Goal: Task Accomplishment & Management: Manage account settings

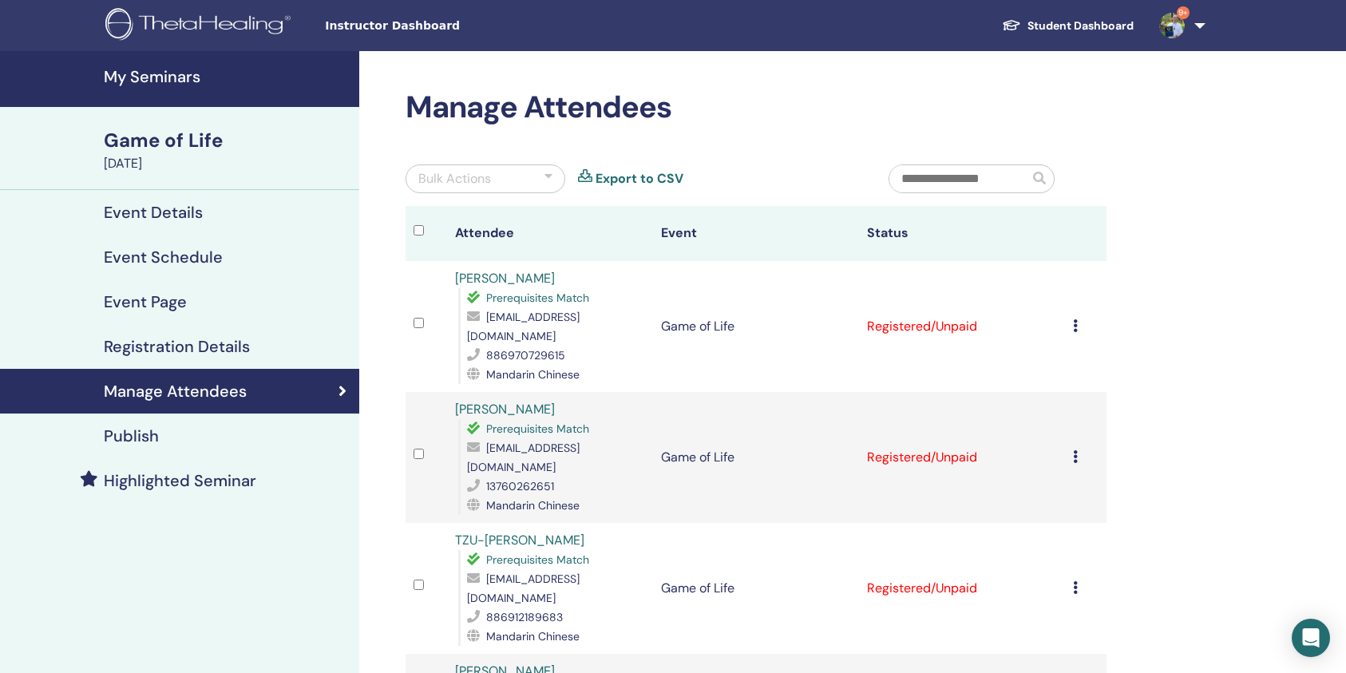
scroll to position [212, 0]
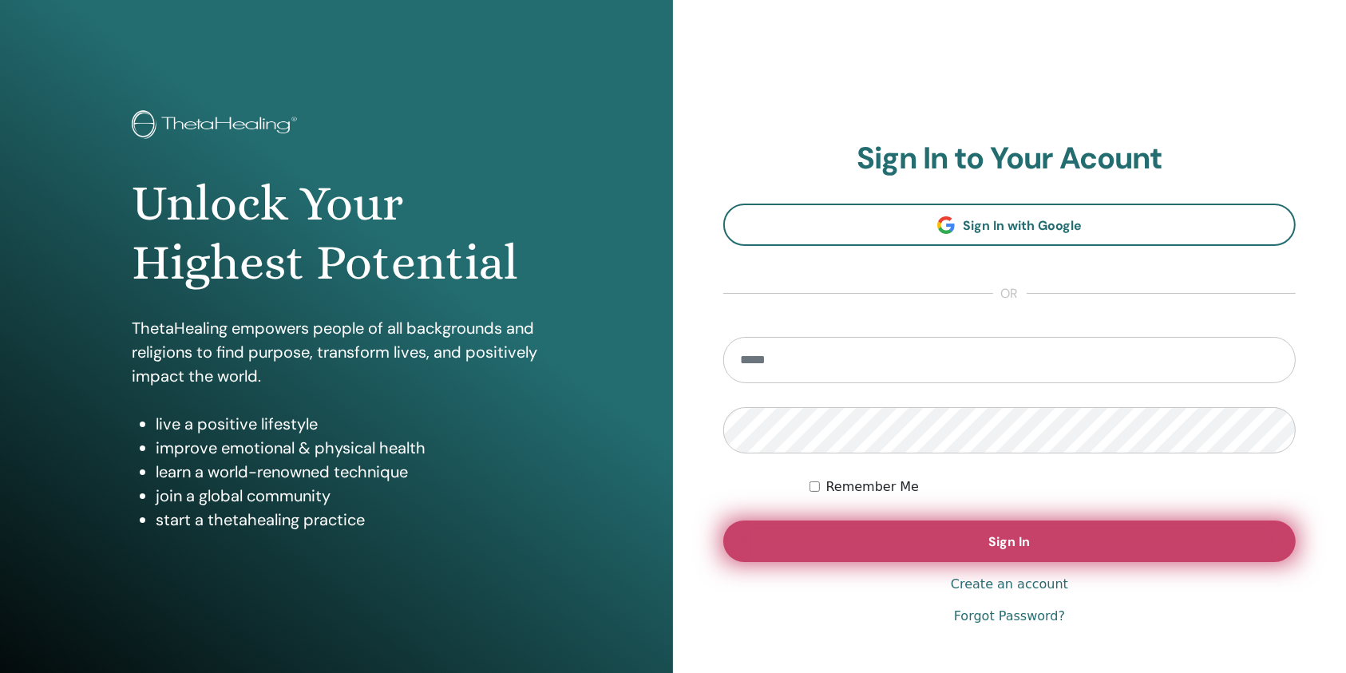
type input "**********"
click at [902, 536] on button "Sign In" at bounding box center [1009, 541] width 572 height 42
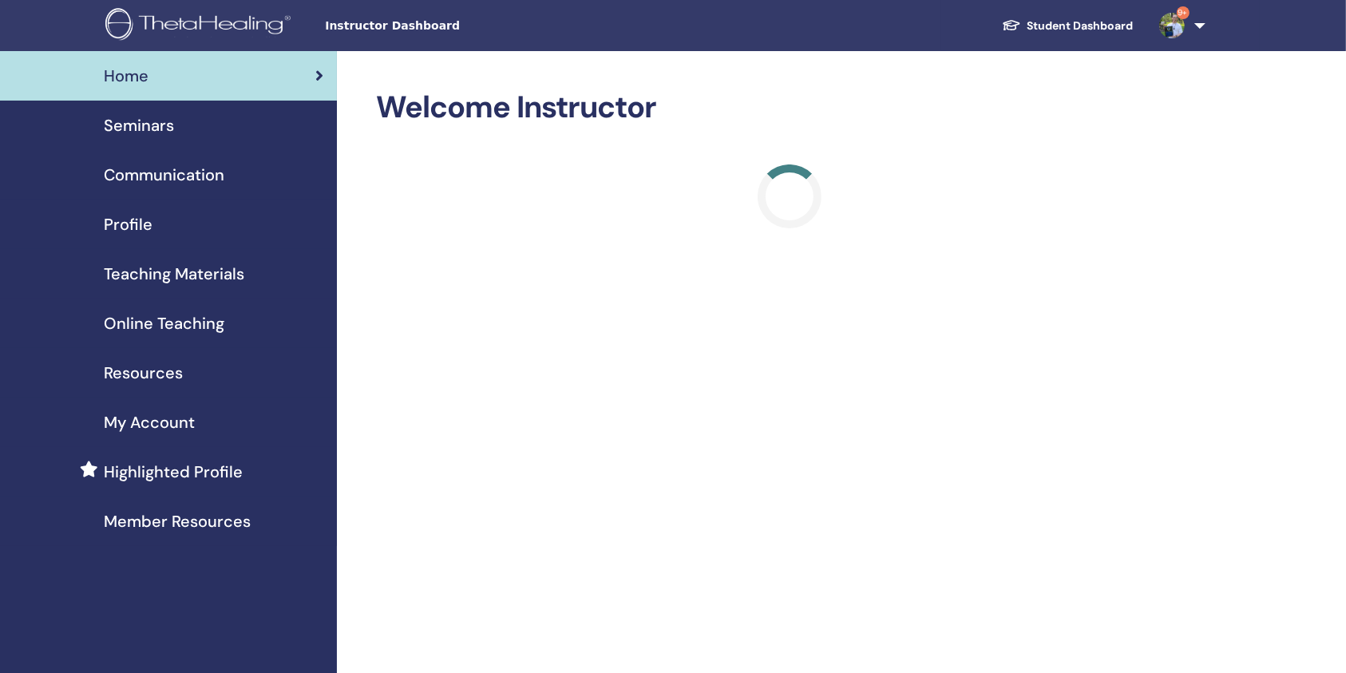
click at [234, 129] on div "Seminars" at bounding box center [168, 125] width 311 height 24
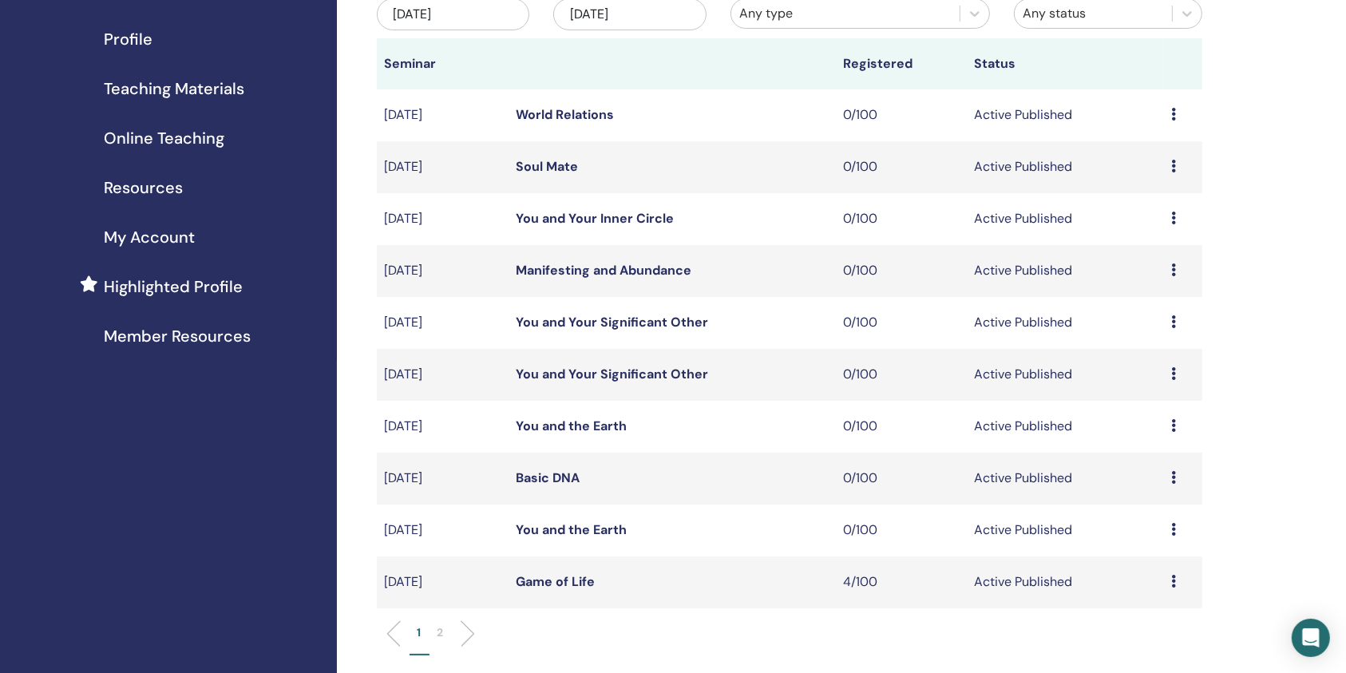
scroll to position [212, 0]
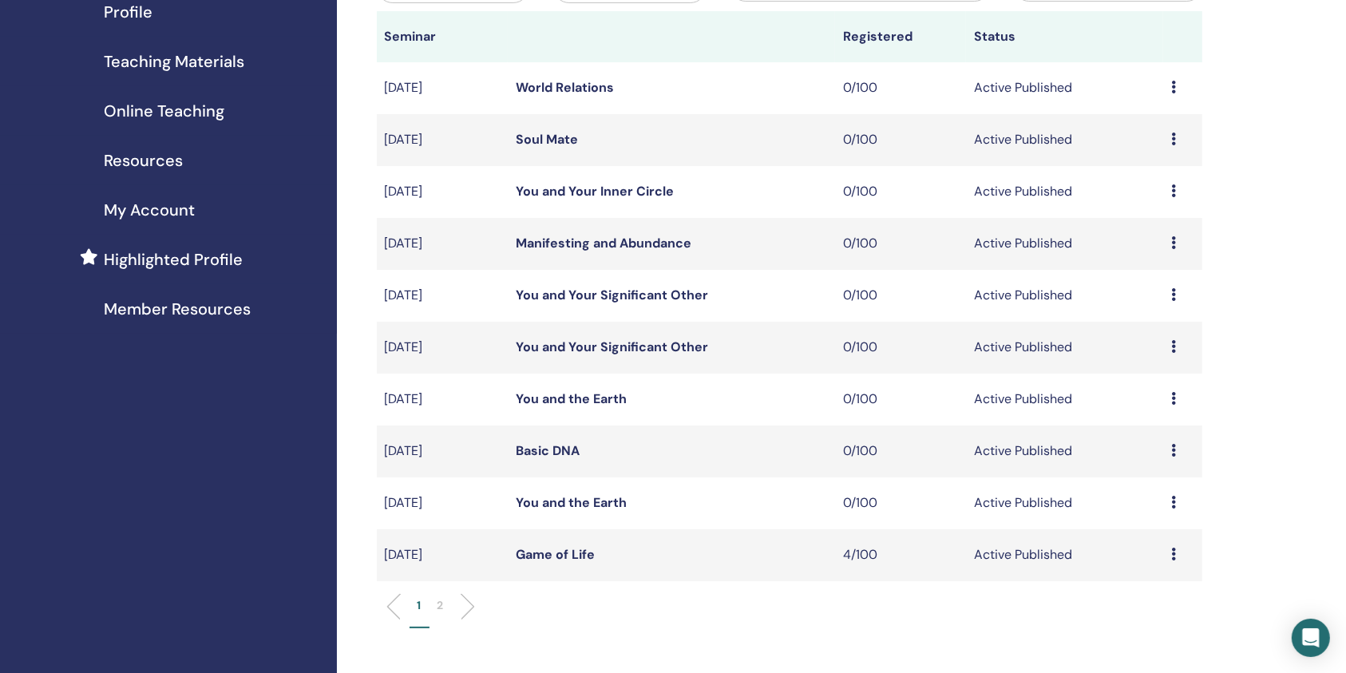
click at [437, 597] on p "2" at bounding box center [440, 605] width 6 height 17
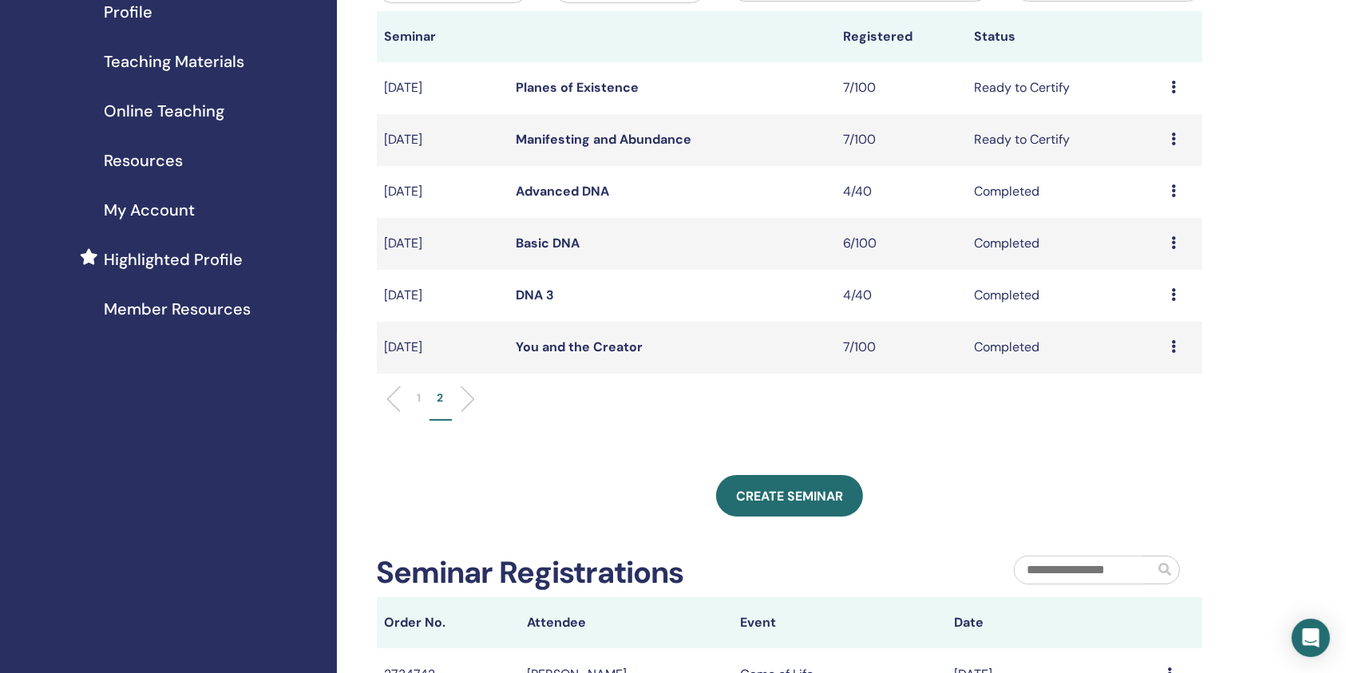
click at [605, 86] on link "Planes of Existence" at bounding box center [577, 87] width 123 height 17
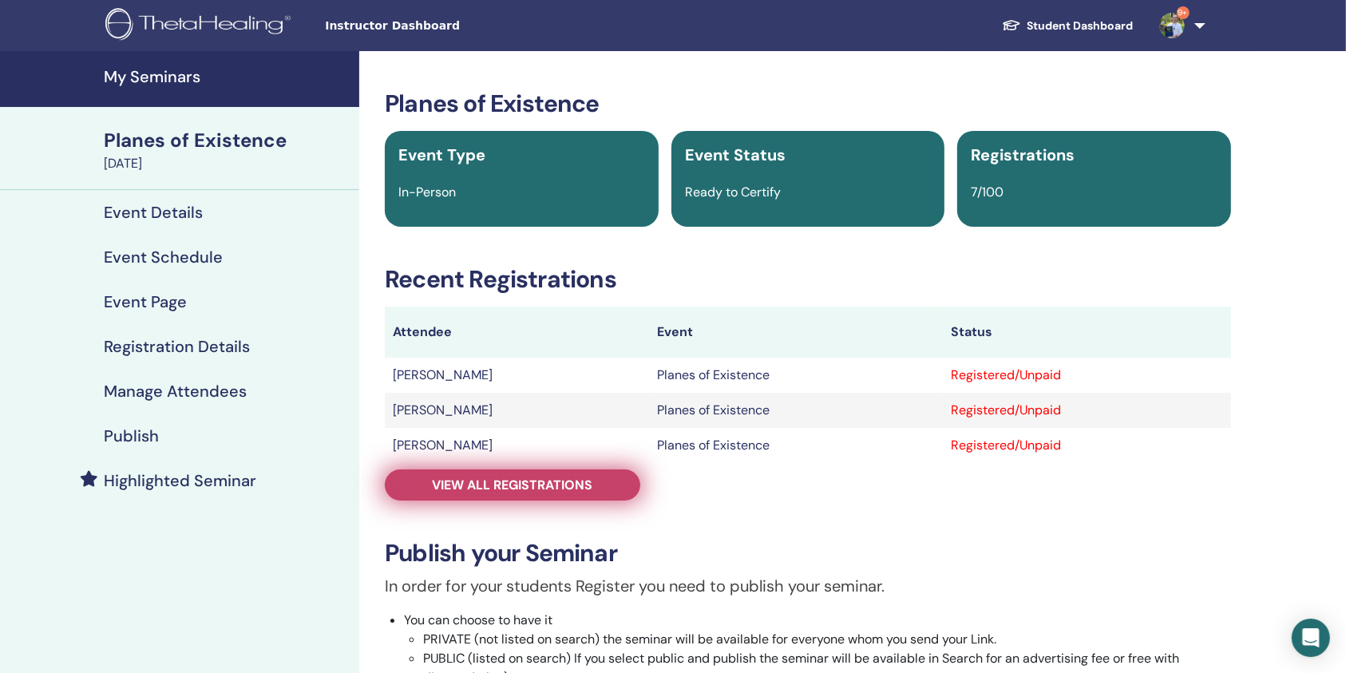
click at [521, 495] on link "View all registrations" at bounding box center [512, 484] width 255 height 31
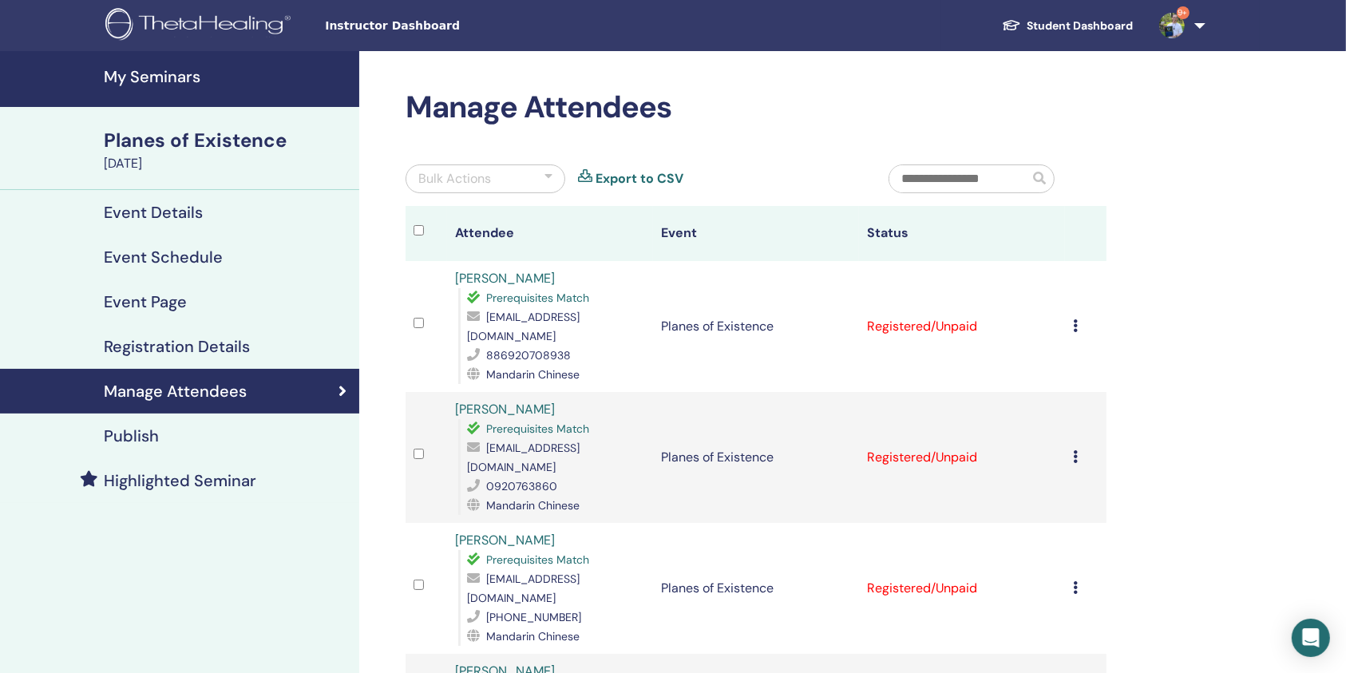
click at [1073, 319] on icon at bounding box center [1075, 325] width 5 height 13
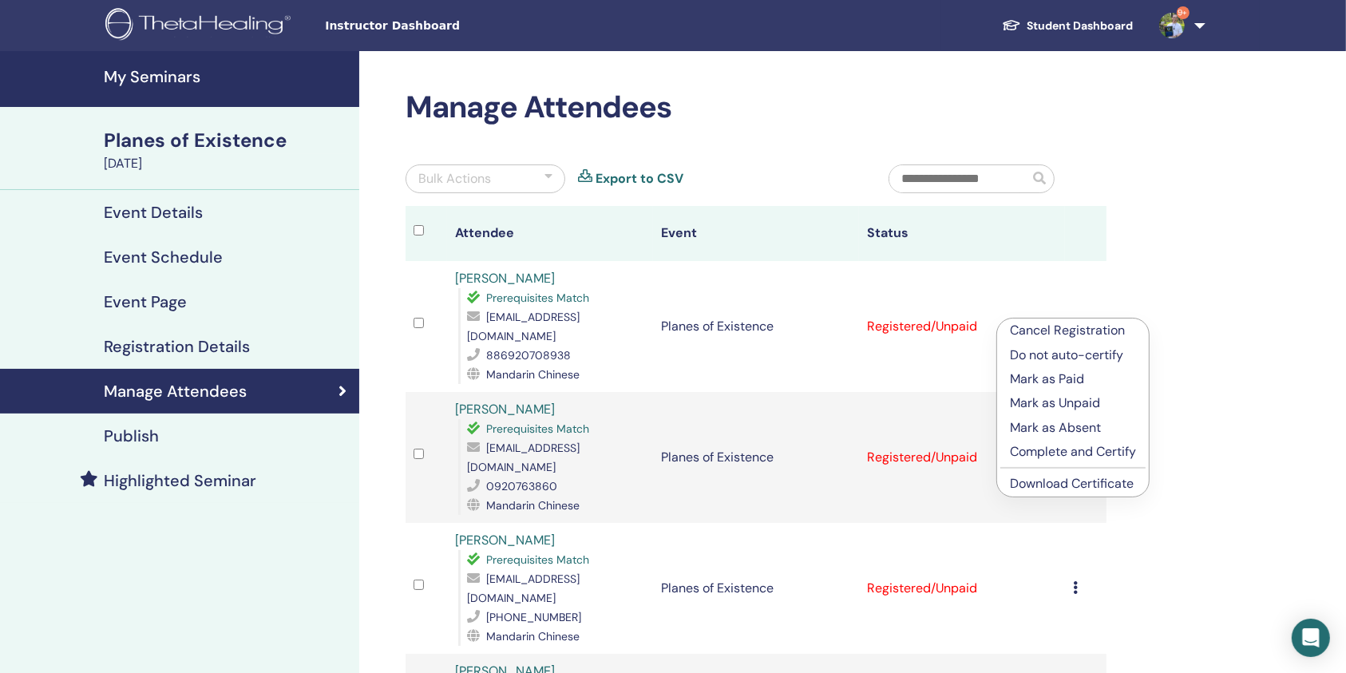
click at [1081, 456] on p "Complete and Certify" at bounding box center [1073, 451] width 126 height 19
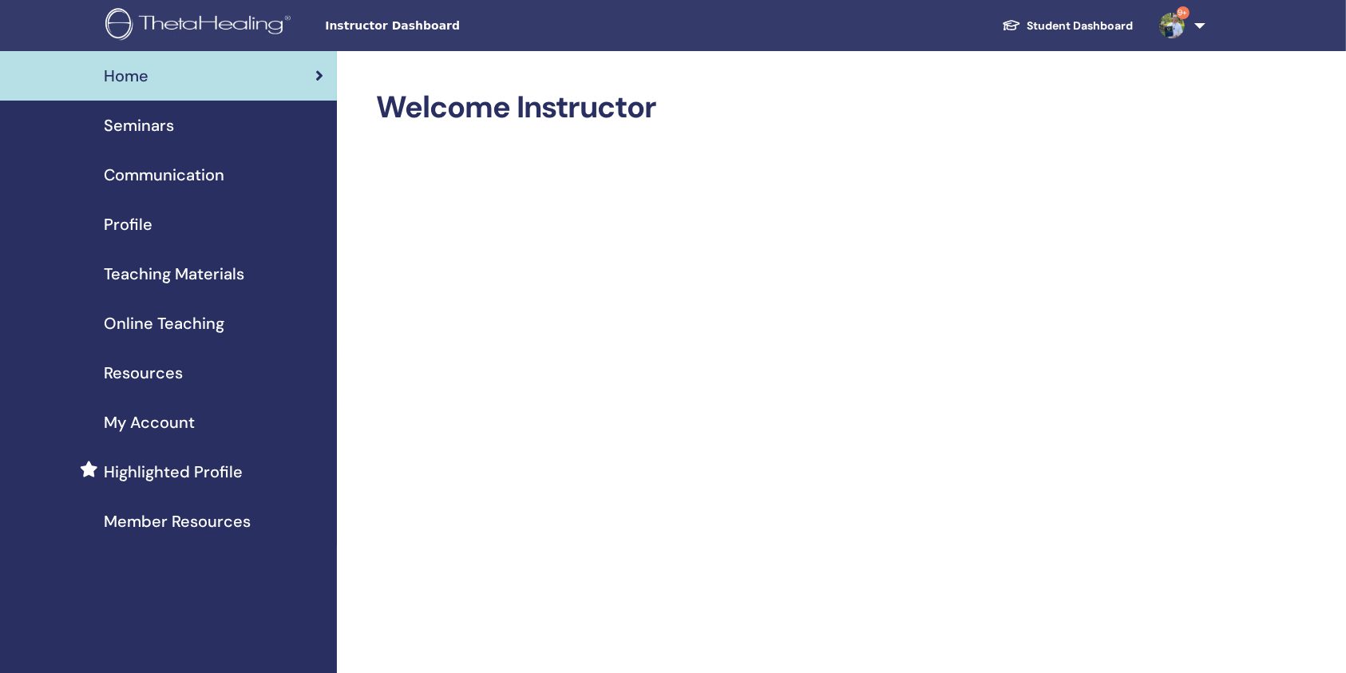
click at [195, 130] on div "Seminars" at bounding box center [168, 125] width 311 height 24
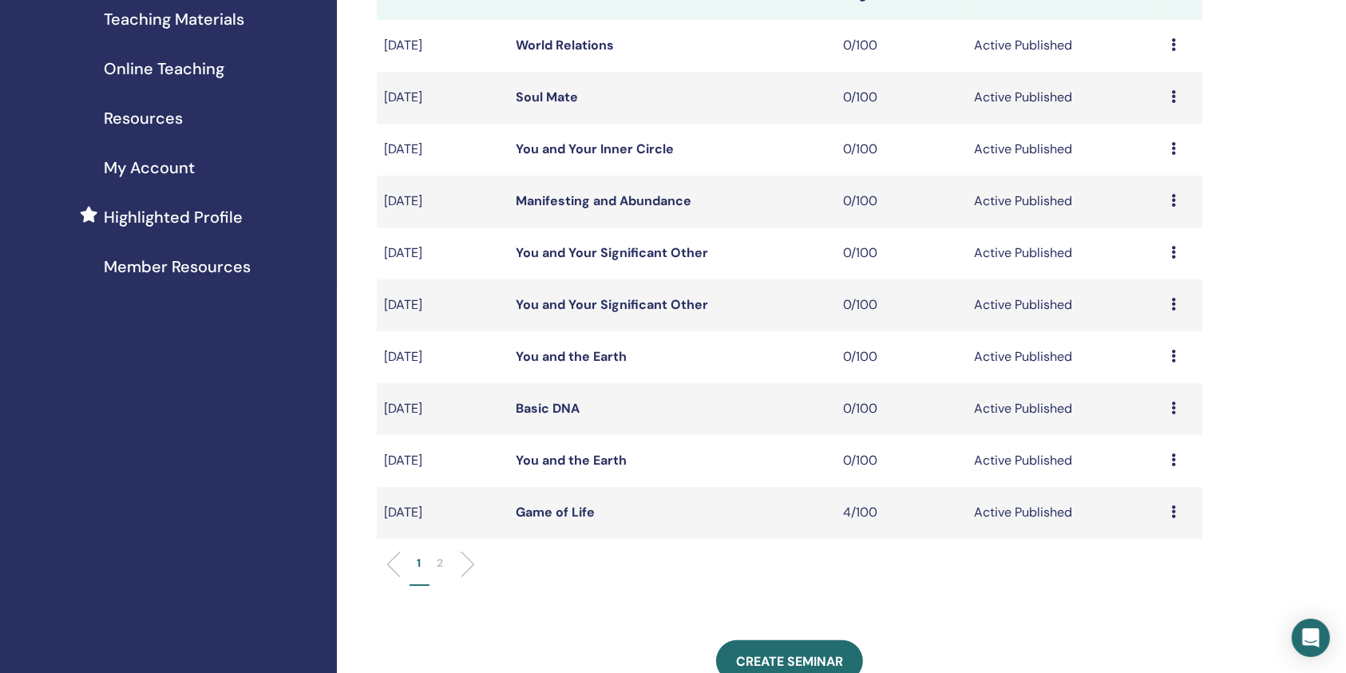
scroll to position [319, 0]
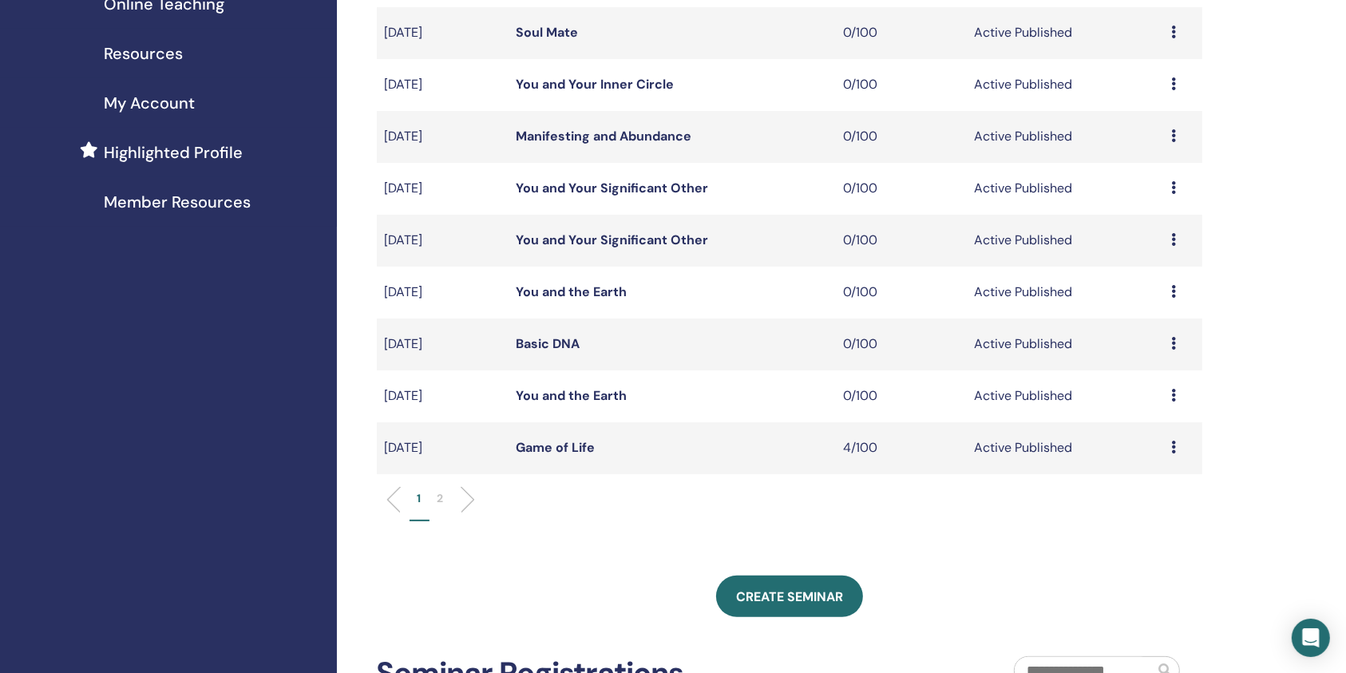
click at [443, 501] on p "2" at bounding box center [440, 498] width 6 height 17
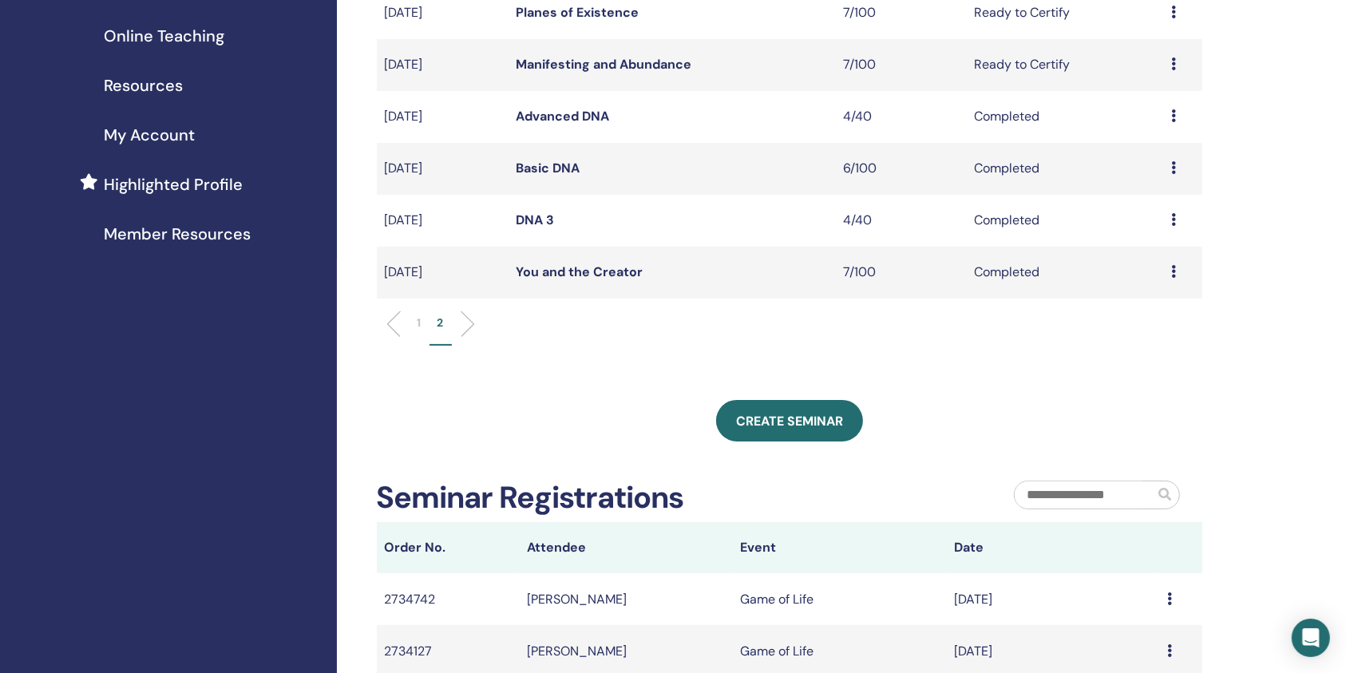
scroll to position [106, 0]
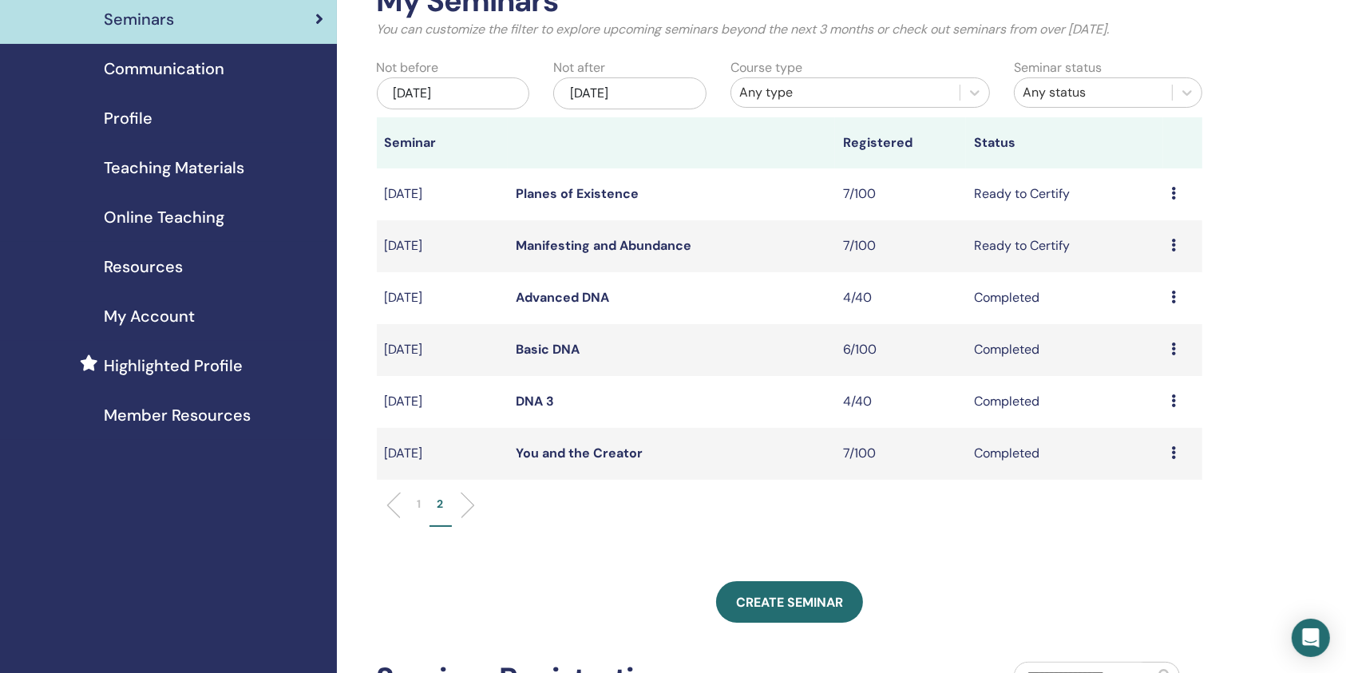
click at [591, 185] on link "Planes of Existence" at bounding box center [577, 193] width 123 height 17
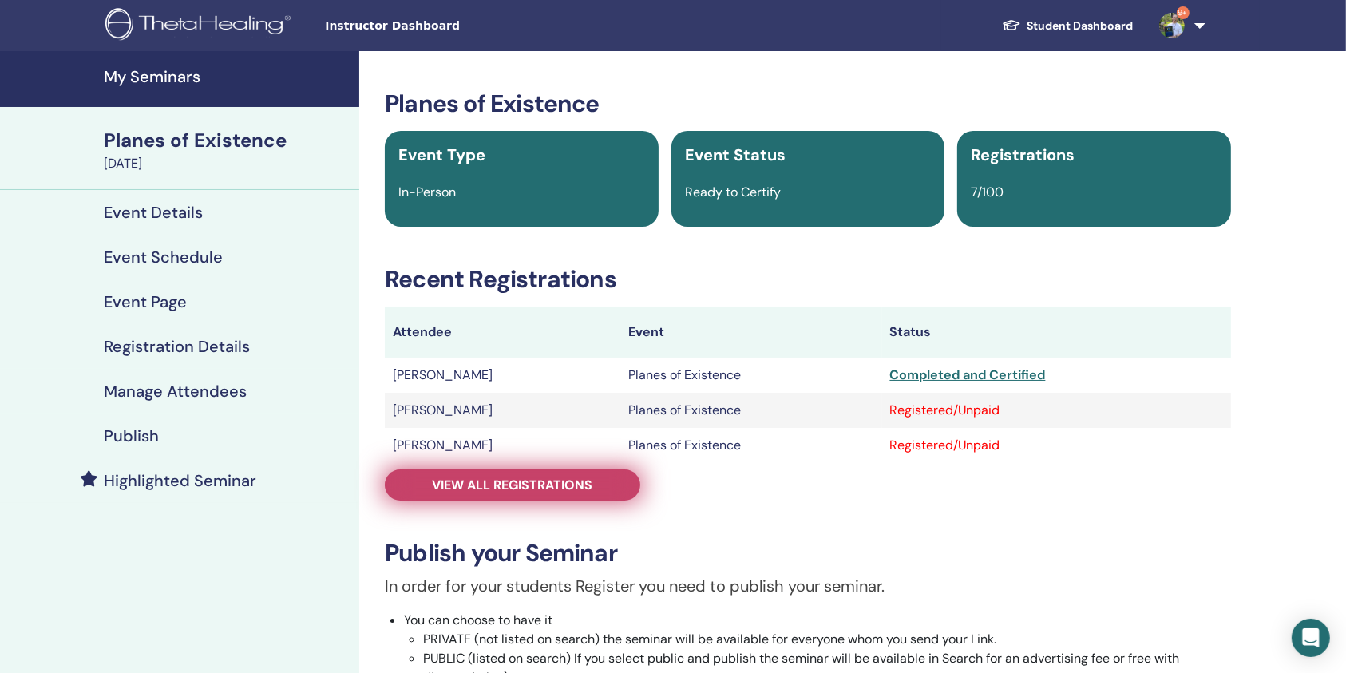
click at [565, 488] on span "View all registrations" at bounding box center [513, 484] width 160 height 17
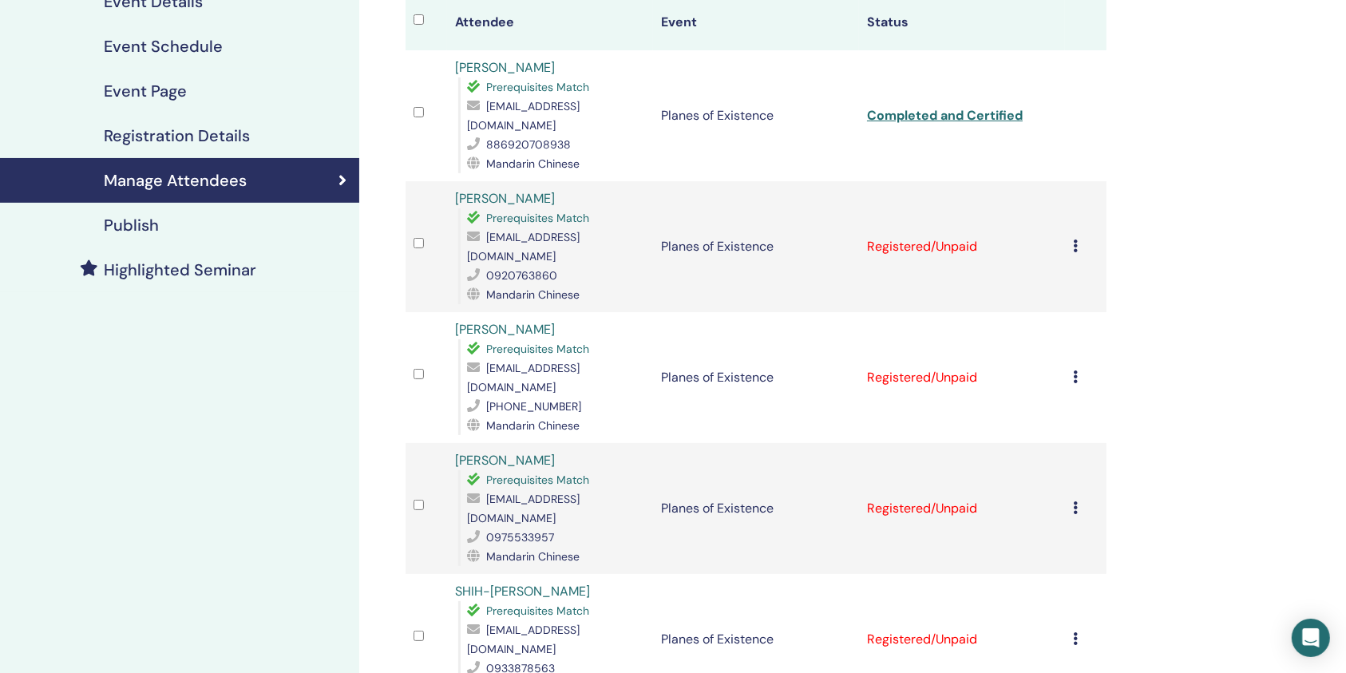
scroll to position [212, 0]
click at [1078, 235] on div "Cancel Registration Do not auto-certify Mark as Paid Mark as Unpaid Mark as Abs…" at bounding box center [1086, 244] width 26 height 19
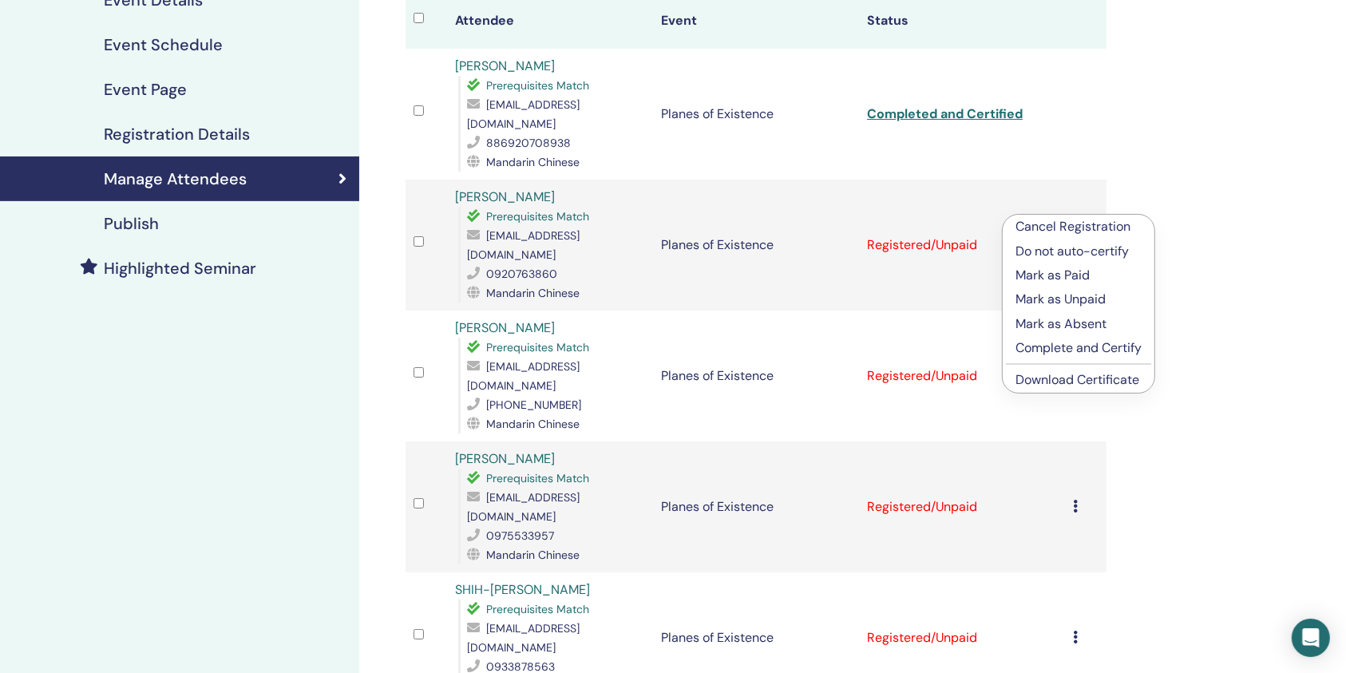
click at [1060, 352] on p "Complete and Certify" at bounding box center [1078, 347] width 126 height 19
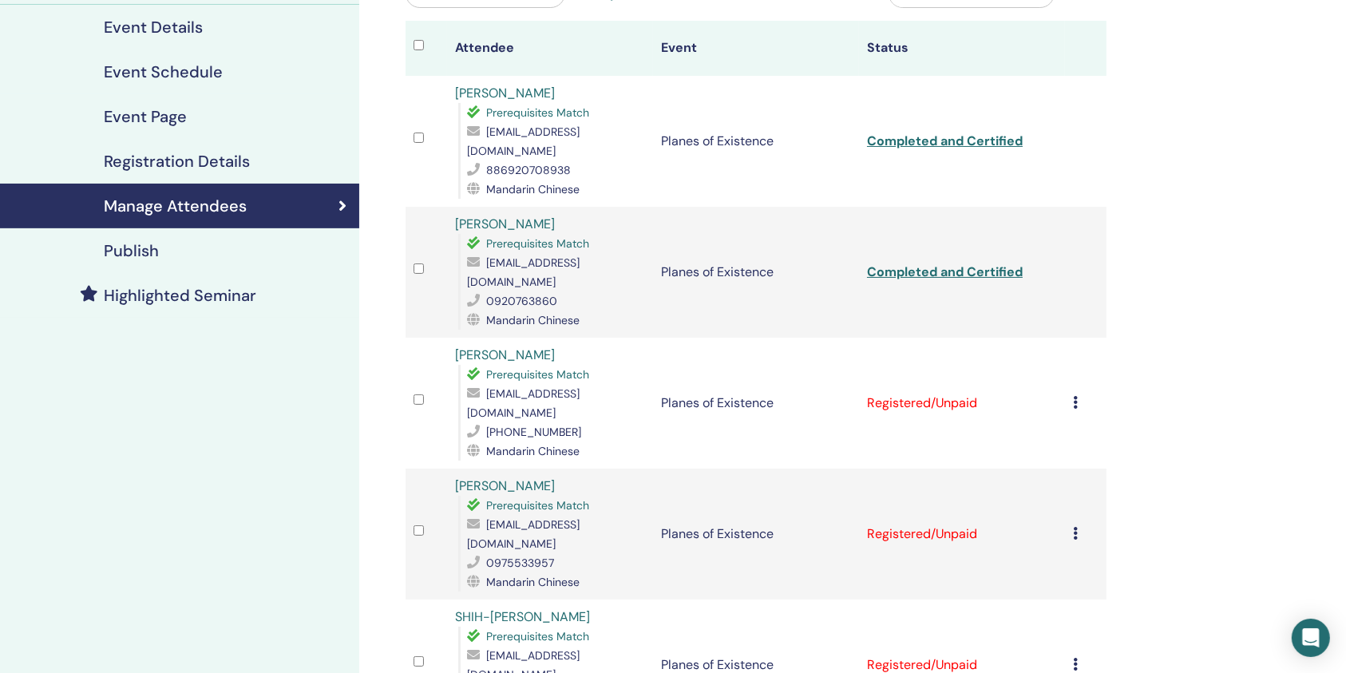
scroll to position [212, 0]
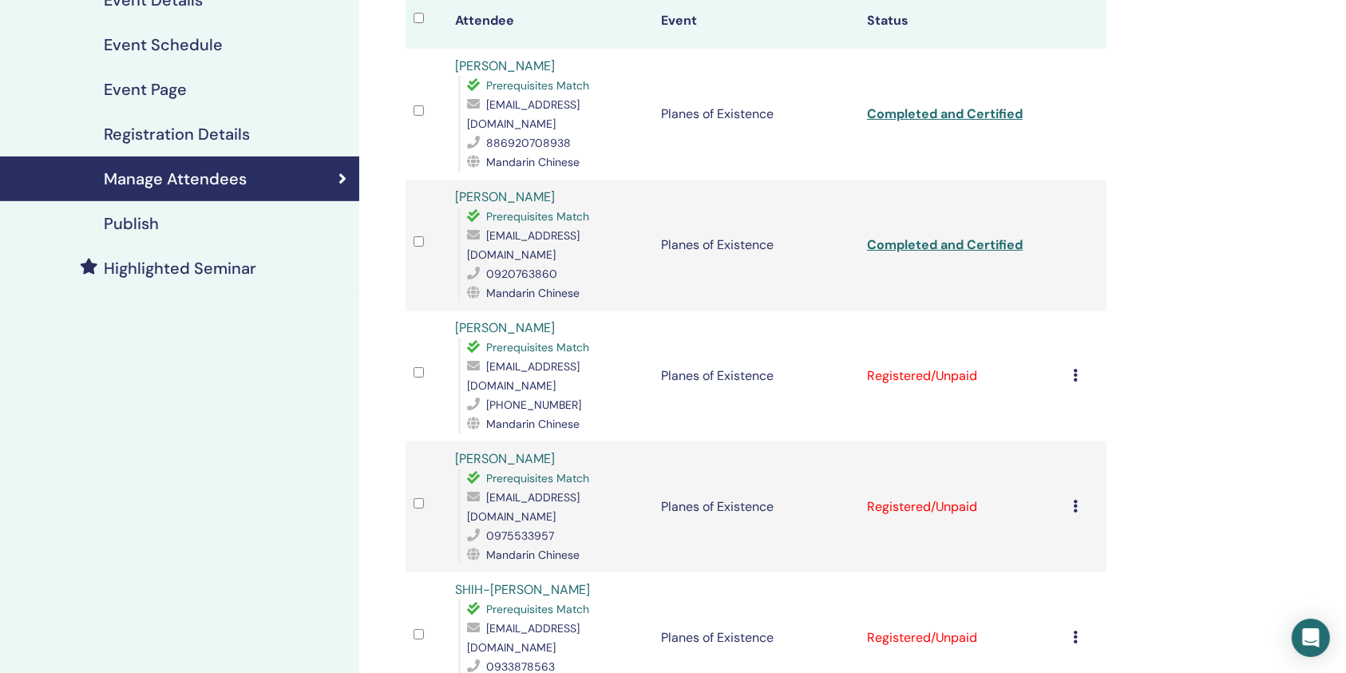
click at [1073, 369] on icon at bounding box center [1075, 375] width 5 height 13
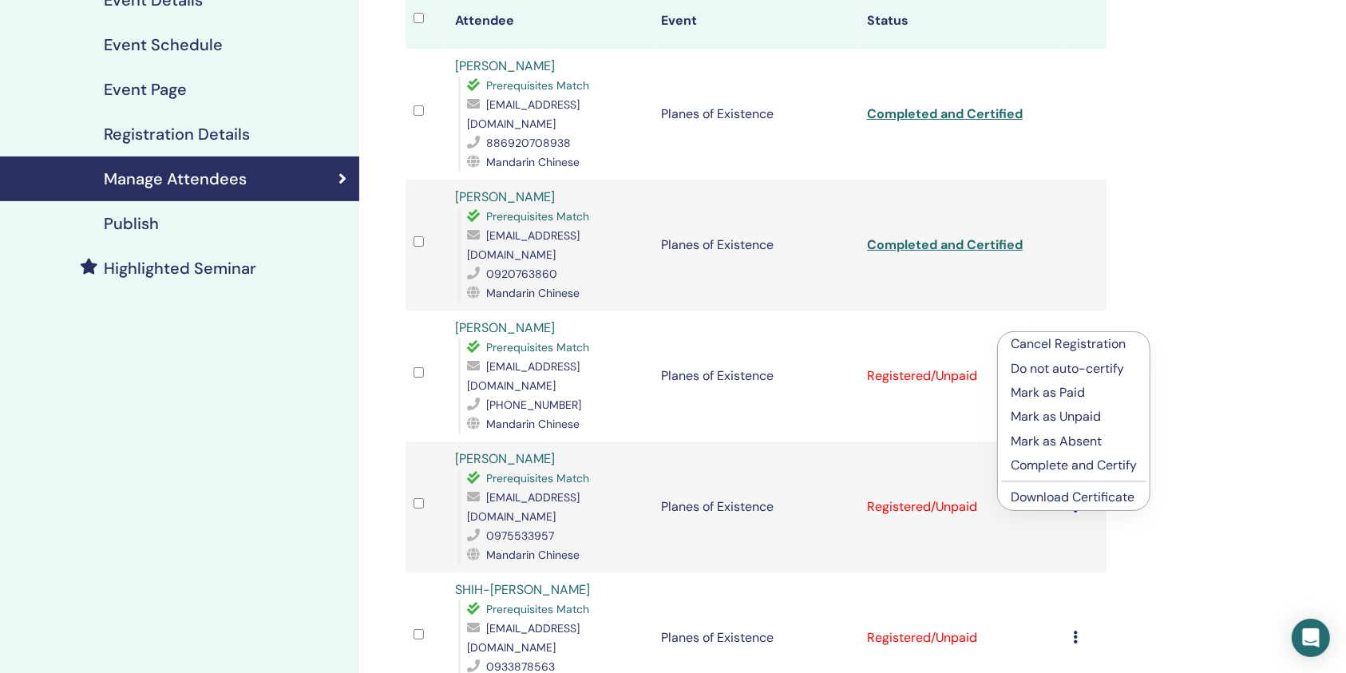
click at [1081, 461] on p "Complete and Certify" at bounding box center [1073, 465] width 126 height 19
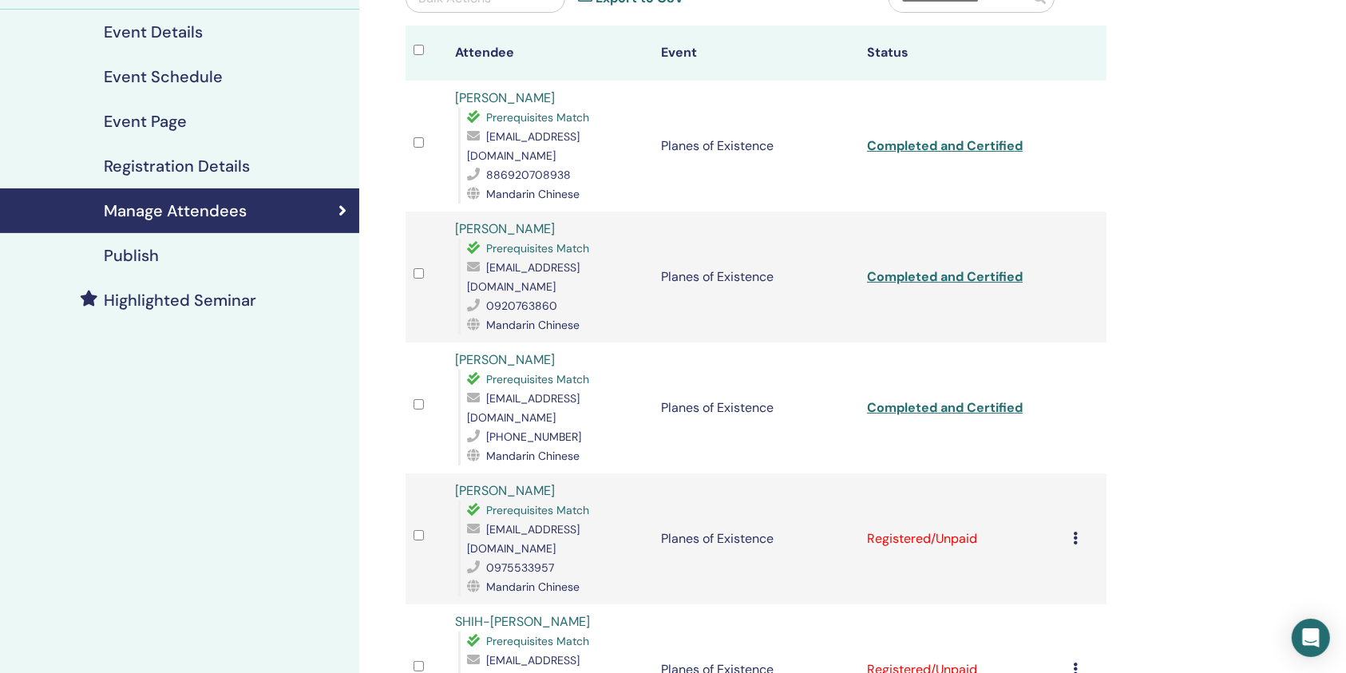
scroll to position [319, 0]
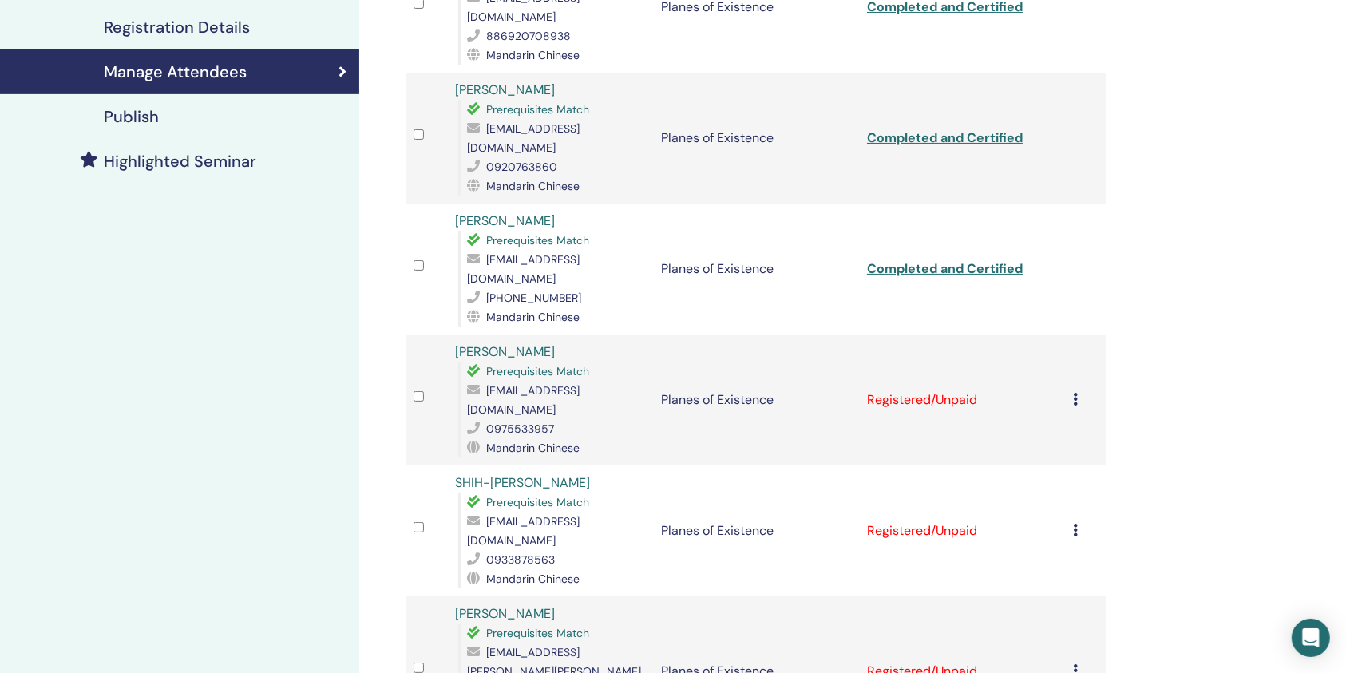
click at [1075, 393] on icon at bounding box center [1075, 399] width 5 height 13
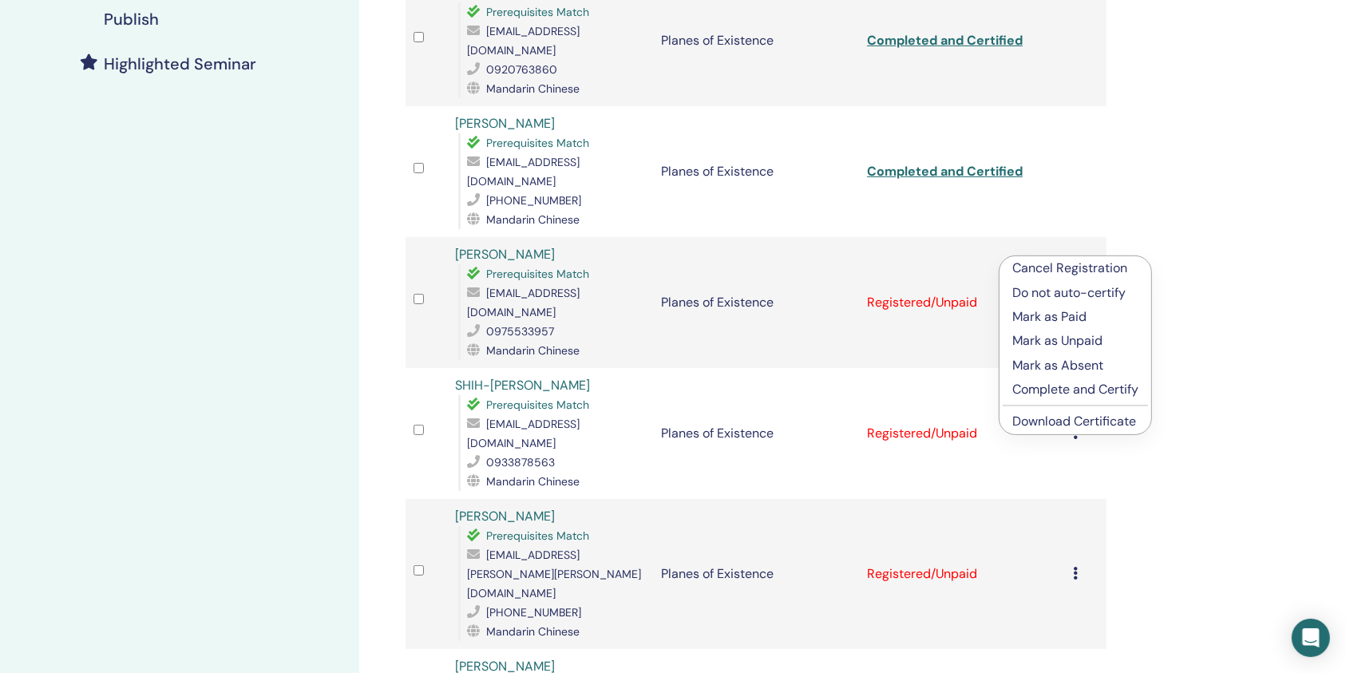
scroll to position [425, 0]
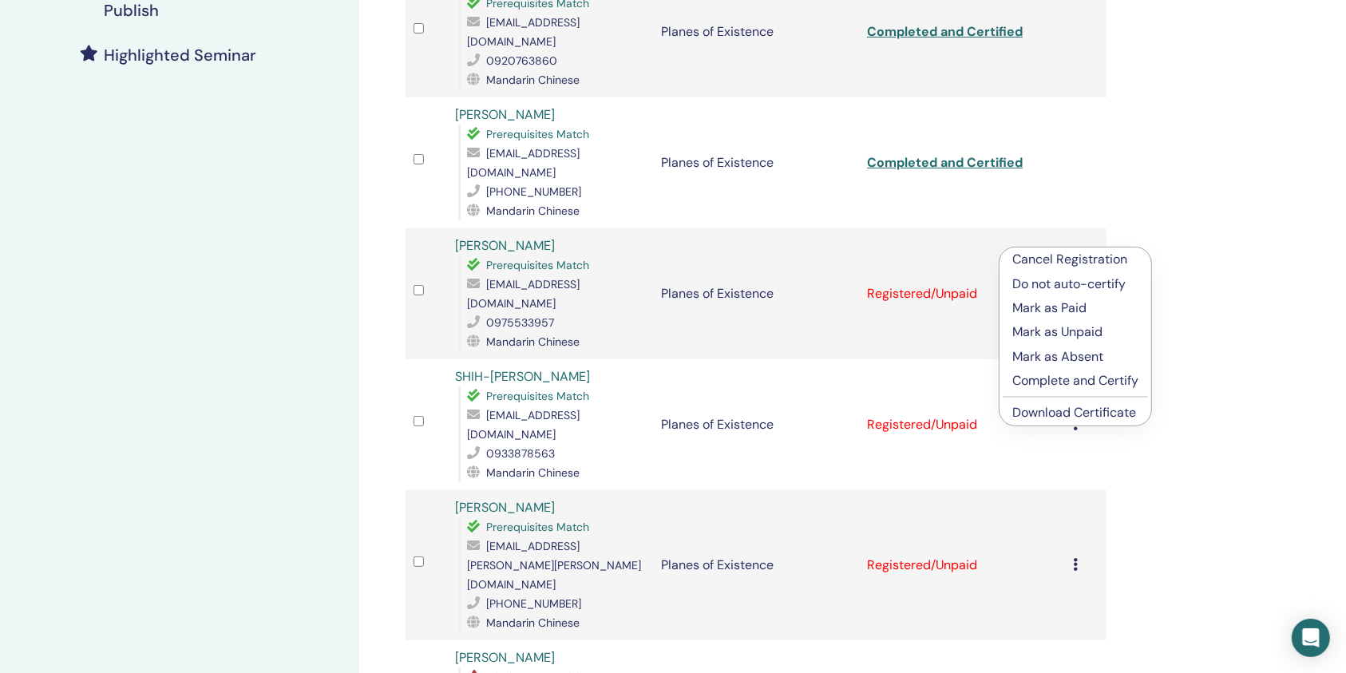
click at [1066, 383] on p "Complete and Certify" at bounding box center [1075, 380] width 126 height 19
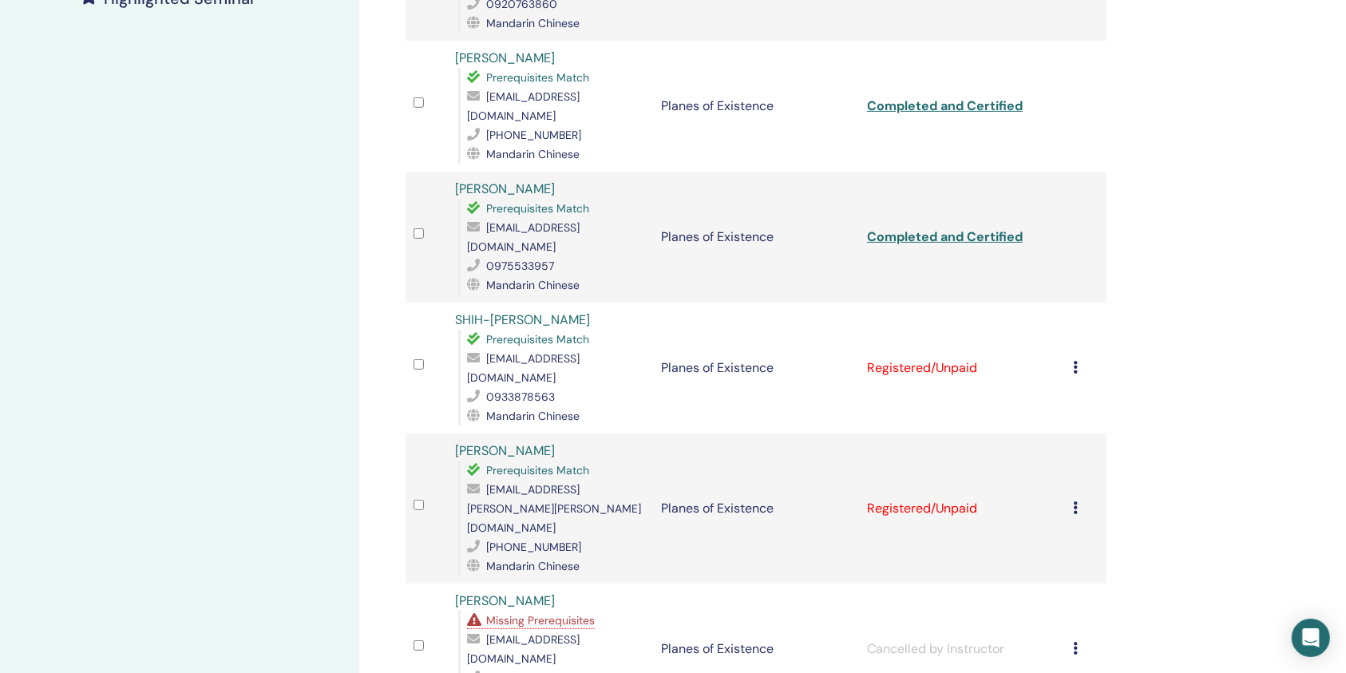
scroll to position [485, 0]
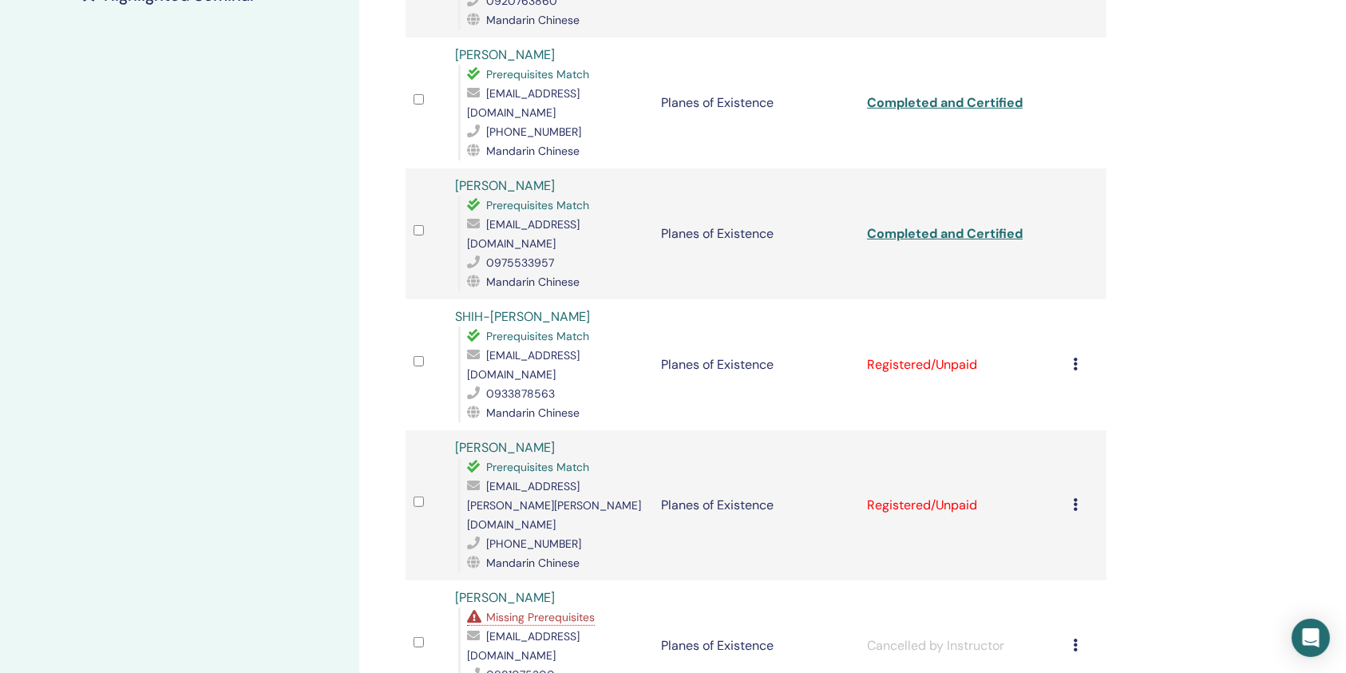
click at [1077, 358] on icon at bounding box center [1075, 364] width 5 height 13
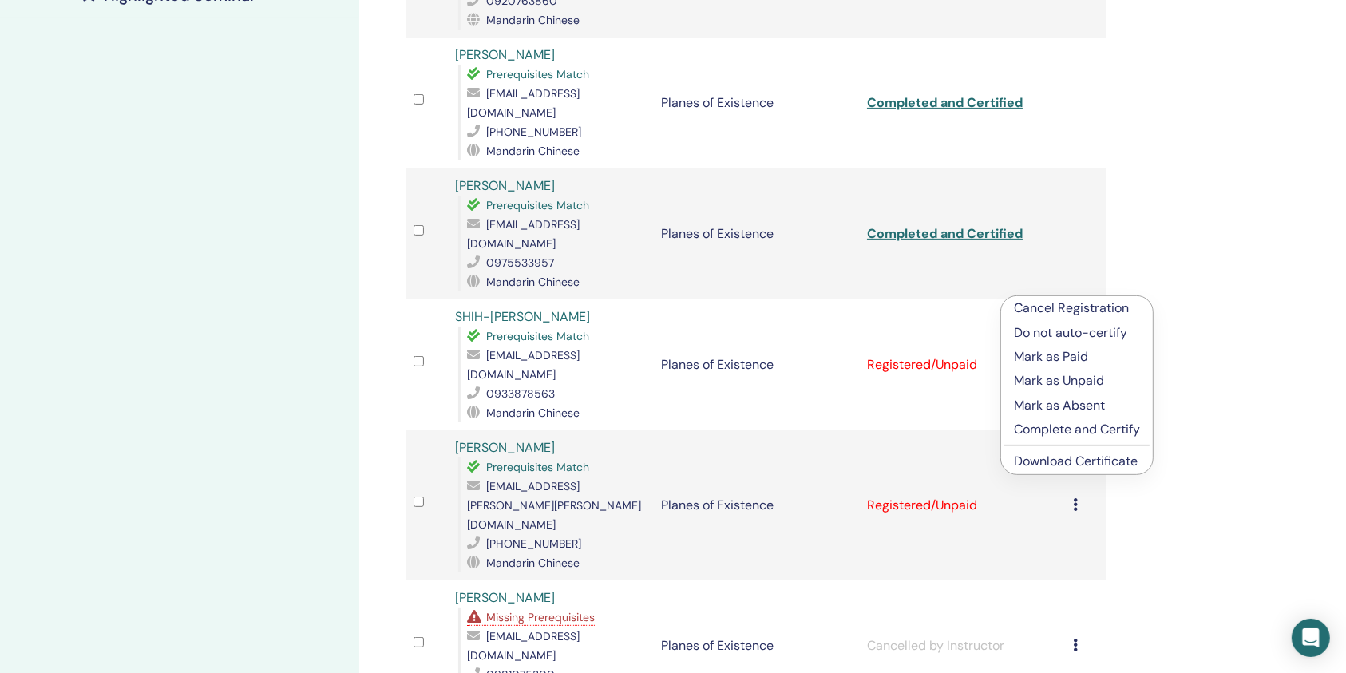
click at [1078, 426] on p "Complete and Certify" at bounding box center [1077, 429] width 126 height 19
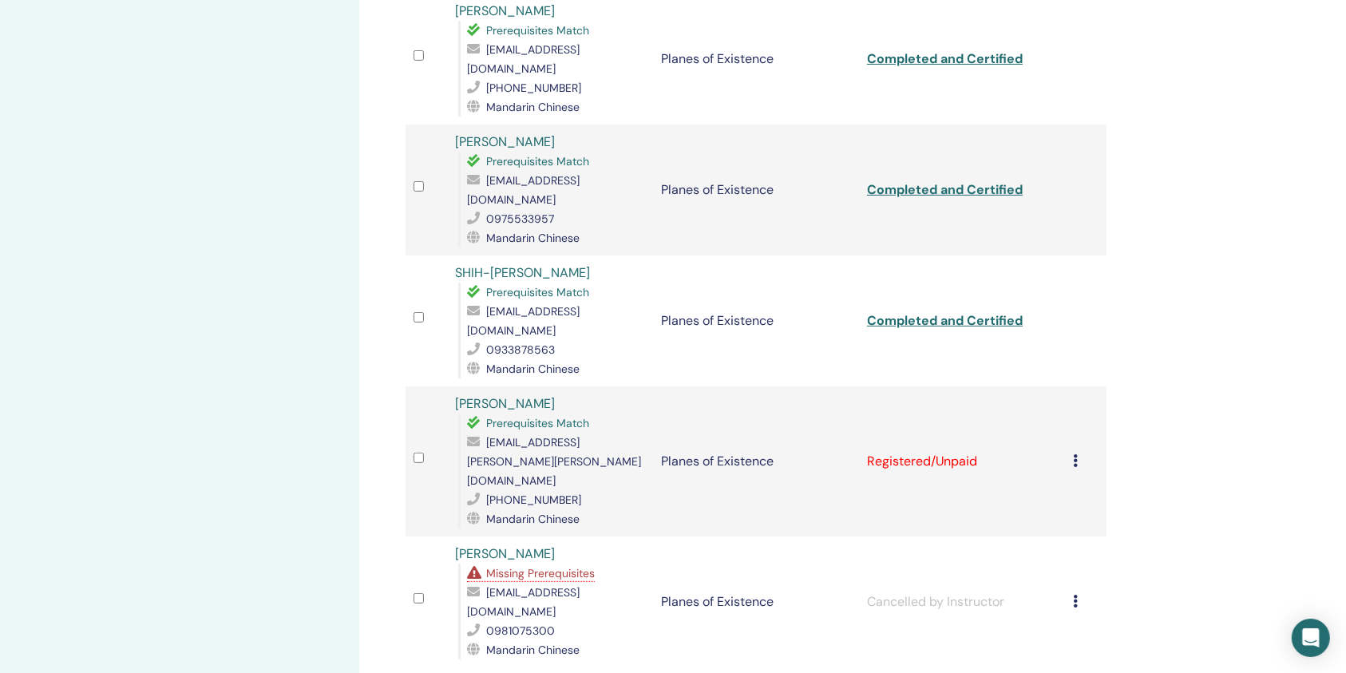
scroll to position [532, 0]
click at [1077, 452] on icon at bounding box center [1075, 458] width 5 height 13
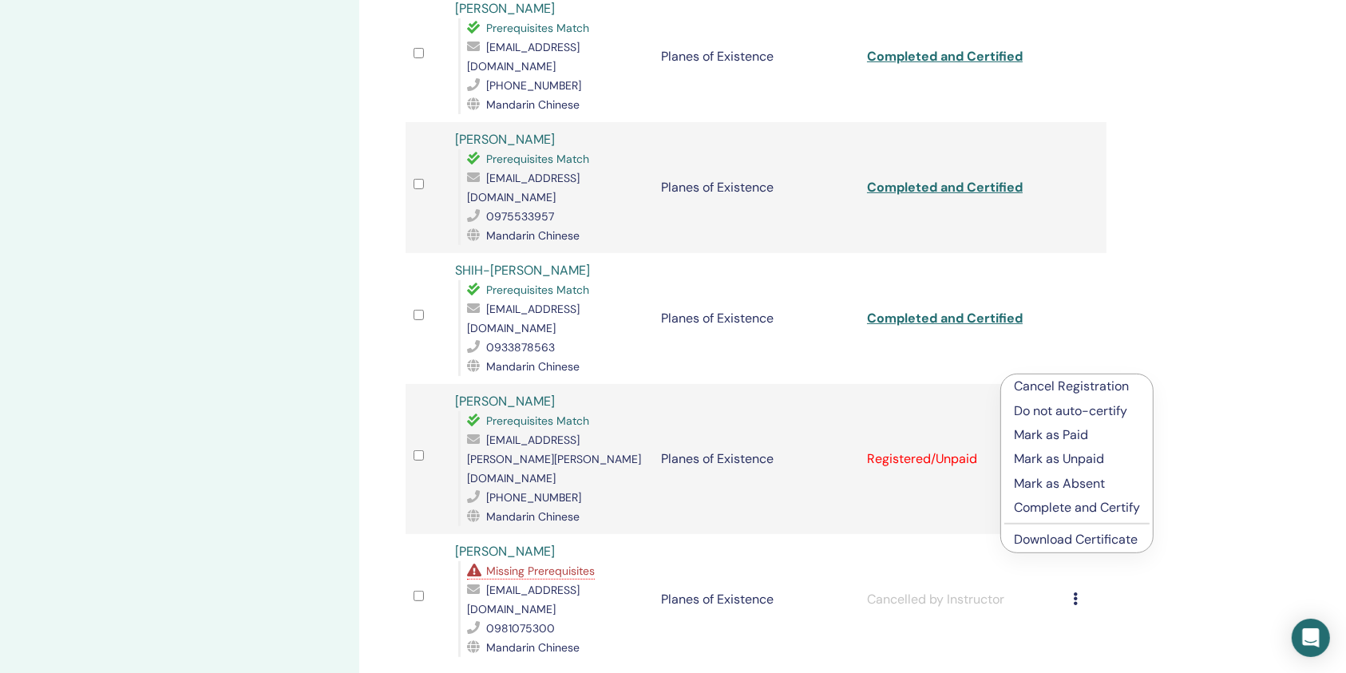
click at [1089, 504] on p "Complete and Certify" at bounding box center [1077, 507] width 126 height 19
